Goal: Check status: Check status

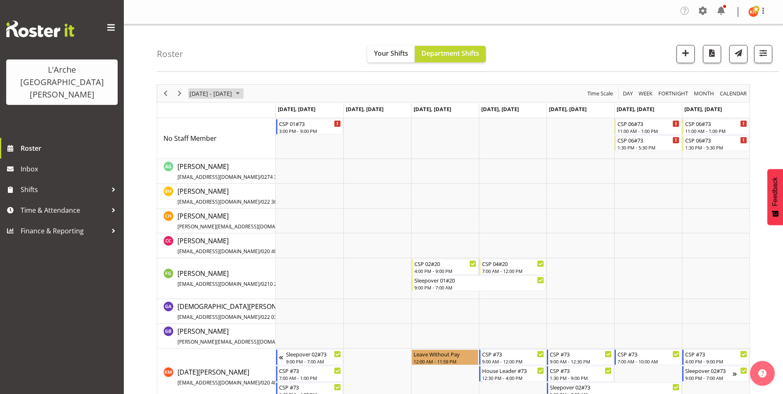
click at [194, 96] on span "[DATE] - [DATE]" at bounding box center [211, 93] width 44 height 10
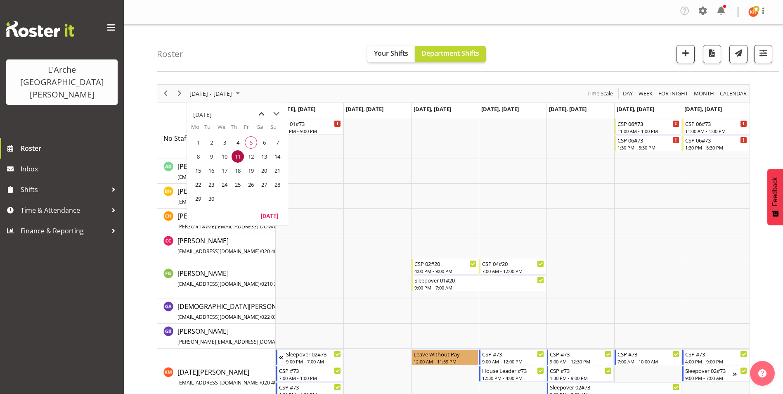
click at [257, 111] on span "previous month" at bounding box center [261, 113] width 14 height 15
click at [258, 111] on span "previous month" at bounding box center [261, 113] width 14 height 15
click at [259, 111] on span "previous month" at bounding box center [261, 113] width 14 height 15
click at [261, 111] on span "previous month" at bounding box center [261, 113] width 14 height 15
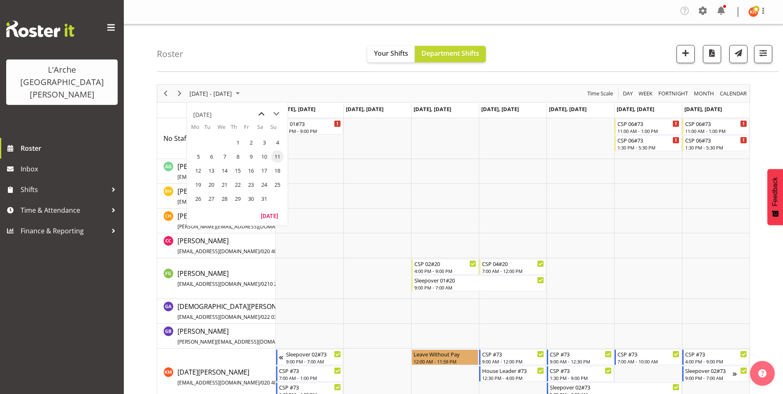
click at [261, 111] on span "previous month" at bounding box center [261, 113] width 14 height 15
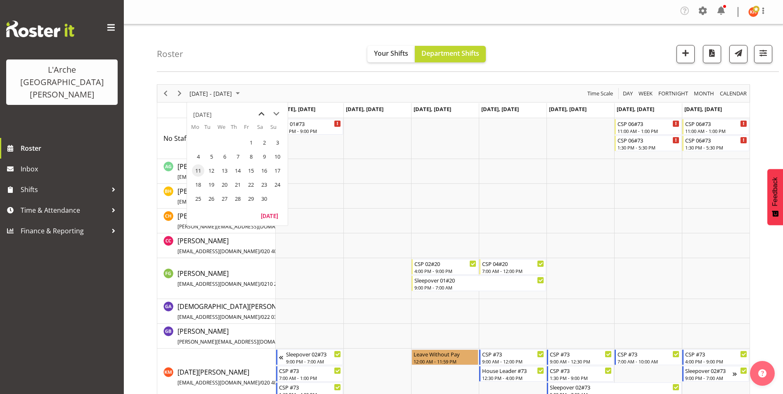
click at [261, 111] on span "previous month" at bounding box center [261, 113] width 14 height 15
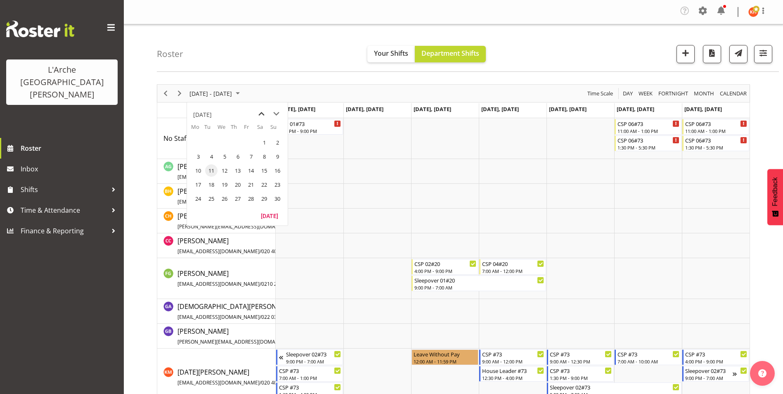
click at [261, 111] on span "previous month" at bounding box center [261, 113] width 14 height 15
click at [226, 144] on span "1" at bounding box center [224, 142] width 12 height 12
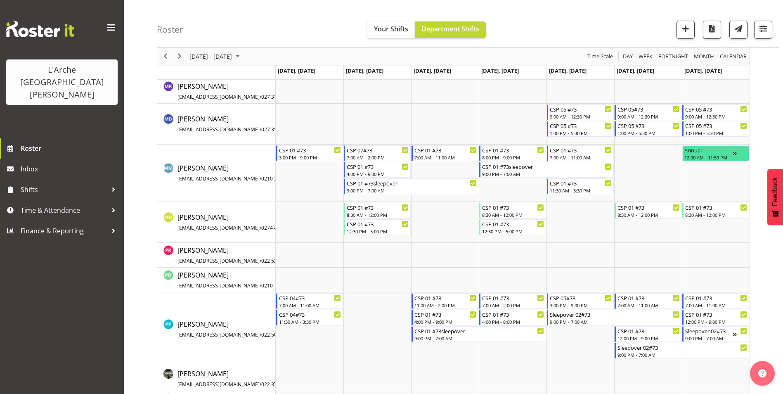
scroll to position [784, 0]
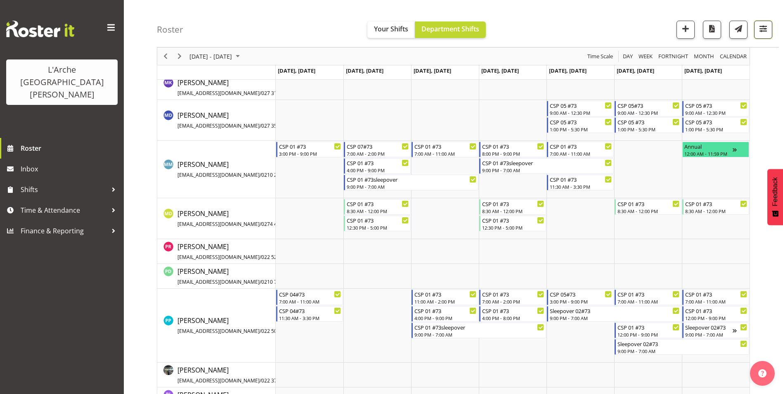
click at [764, 31] on span "button" at bounding box center [762, 28] width 11 height 11
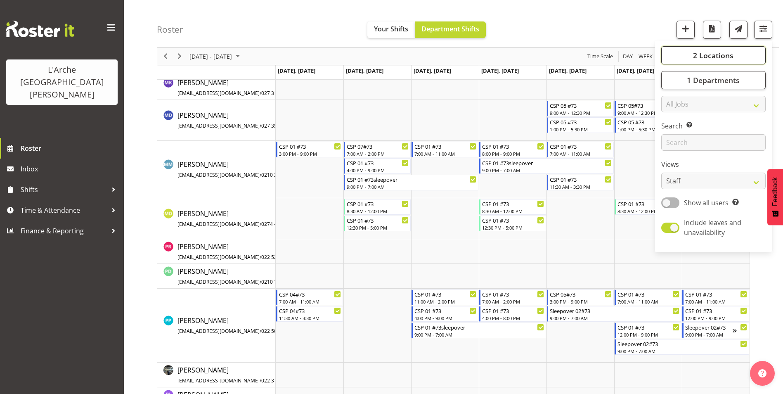
click at [725, 55] on span "2 Locations" at bounding box center [713, 55] width 40 height 10
click at [671, 94] on span at bounding box center [670, 95] width 7 height 7
click at [671, 94] on input "20" at bounding box center [669, 95] width 5 height 5
checkbox input "false"
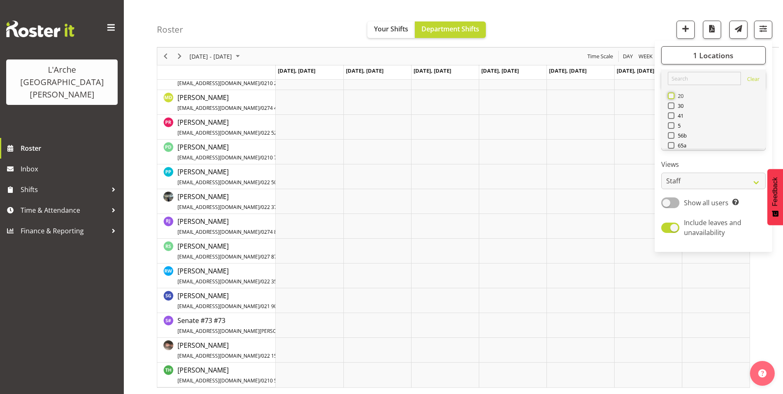
scroll to position [597, 0]
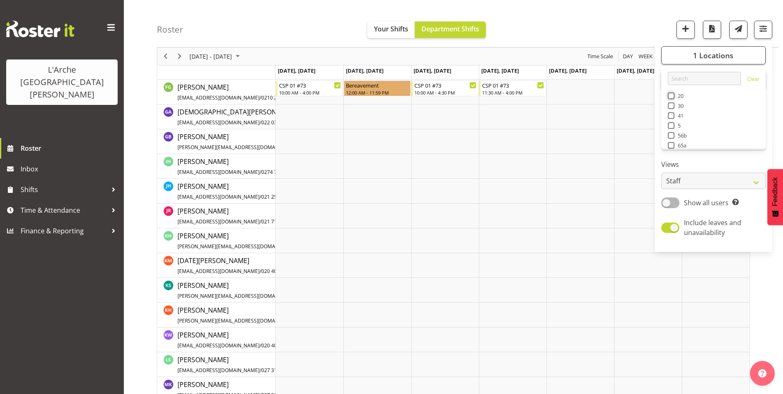
scroll to position [183, 0]
